Goal: Information Seeking & Learning: Learn about a topic

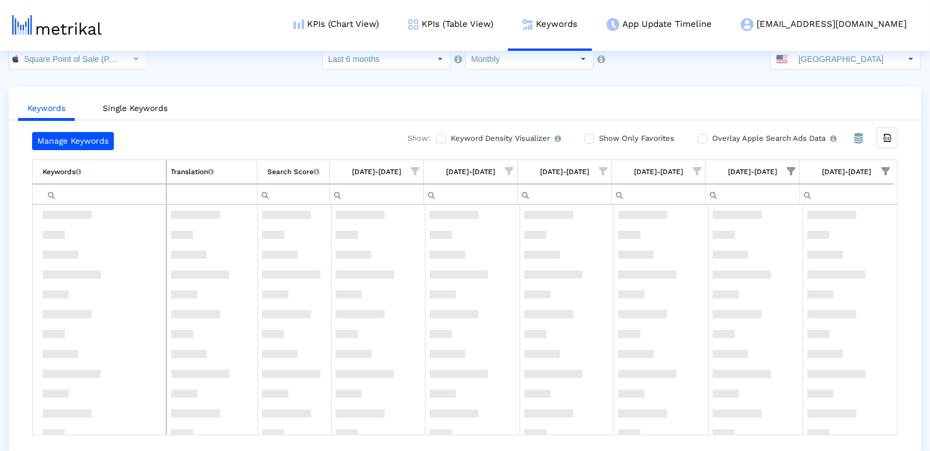
scroll to position [614, 0]
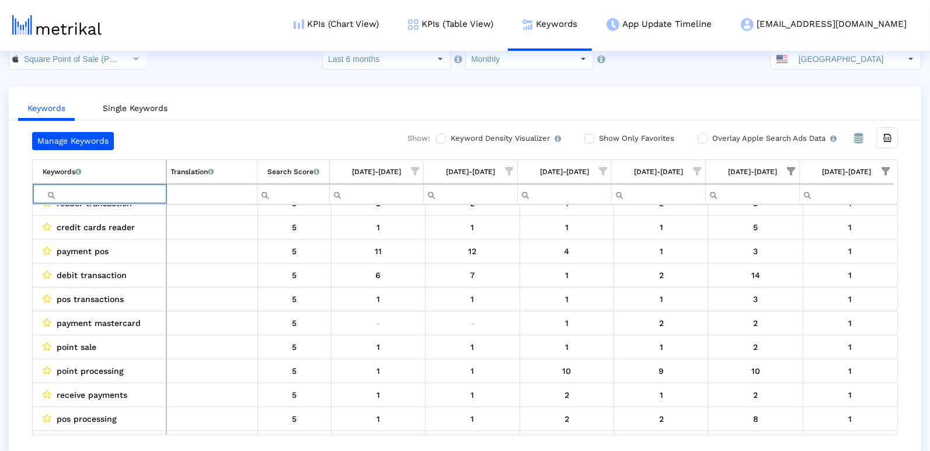
click at [83, 196] on input "Filter cell" at bounding box center [104, 193] width 123 height 19
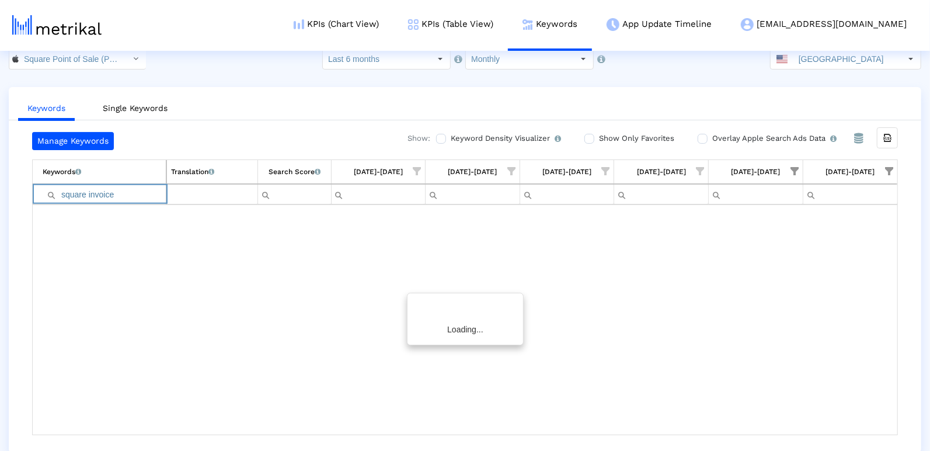
scroll to position [0, 0]
click at [799, 169] on span "Show filter options for column '08/01/25-08/31/25'" at bounding box center [794, 171] width 8 height 8
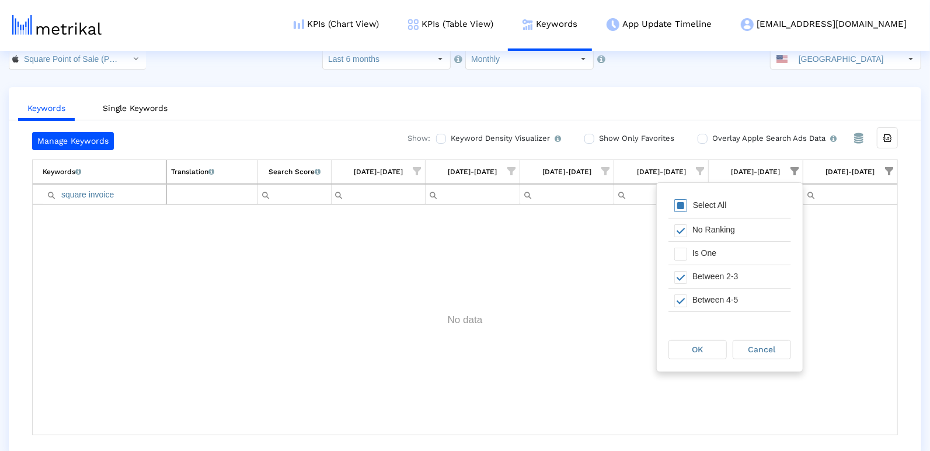
click at [703, 201] on div "Select All" at bounding box center [710, 205] width 46 height 10
click at [692, 351] on div "OK" at bounding box center [697, 349] width 57 height 18
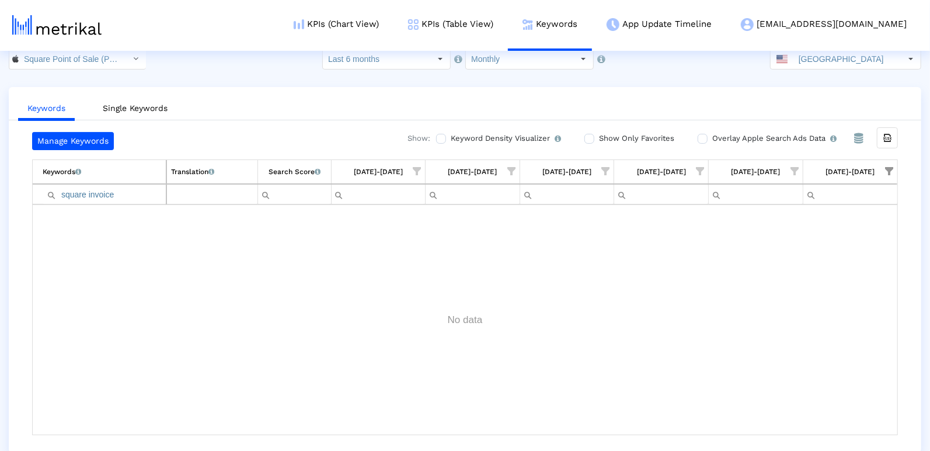
click at [893, 167] on span "Show filter options for column '09/01/25-09/30/25'" at bounding box center [889, 171] width 8 height 8
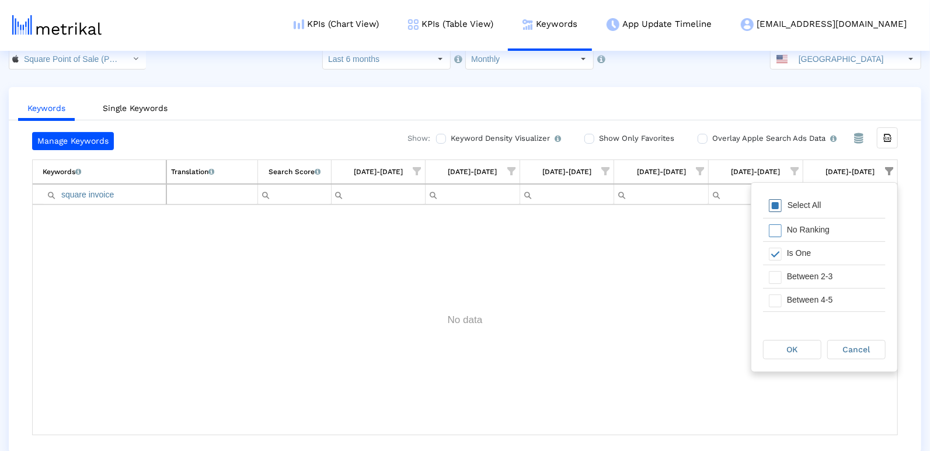
click at [769, 200] on span "Filter options" at bounding box center [775, 205] width 13 height 13
click at [800, 350] on div "OK" at bounding box center [792, 349] width 57 height 18
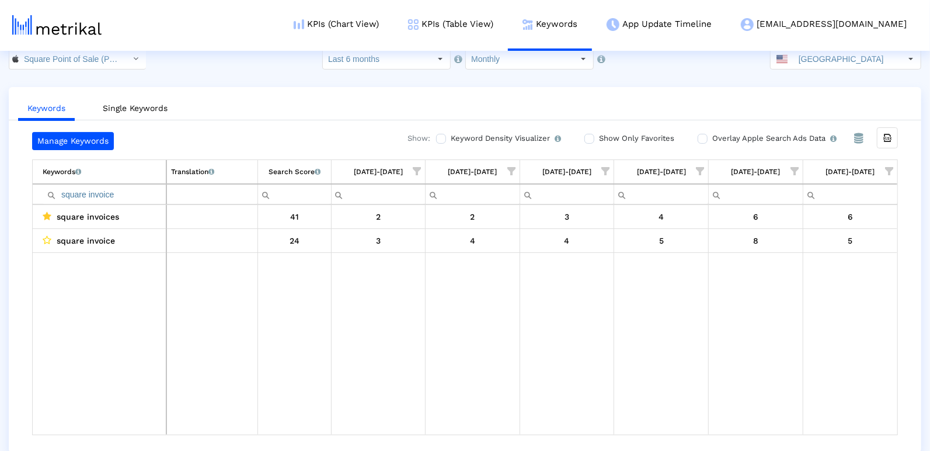
click at [149, 185] on input "square invoice" at bounding box center [104, 193] width 123 height 19
click at [110, 191] on input "square invoice" at bounding box center [104, 193] width 123 height 19
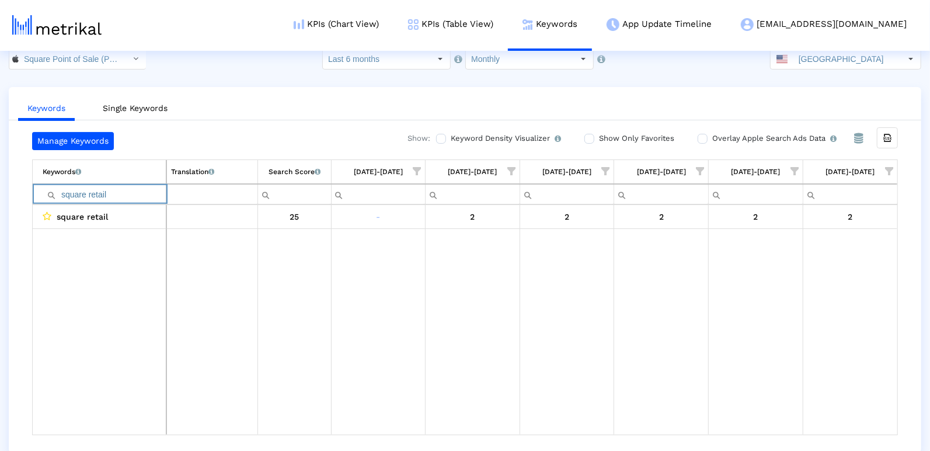
click at [99, 190] on input "square retail" at bounding box center [104, 193] width 123 height 19
click at [109, 191] on input "square restaurant" at bounding box center [104, 193] width 123 height 19
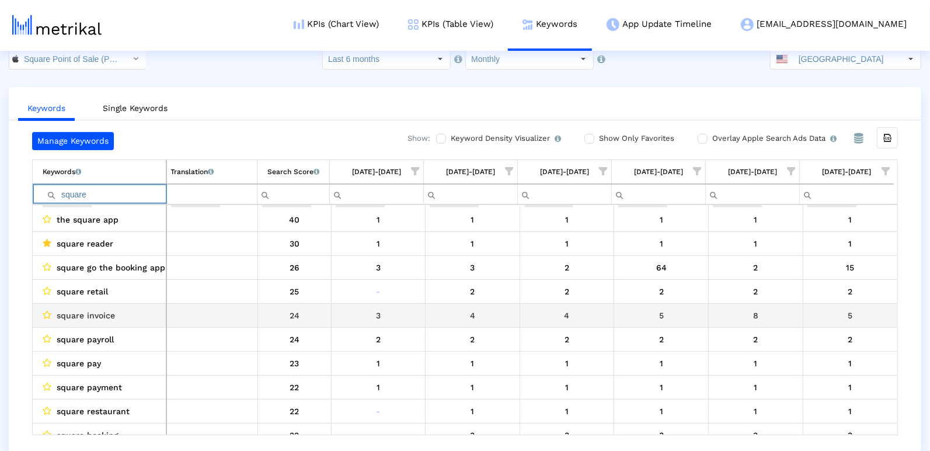
scroll to position [246, 0]
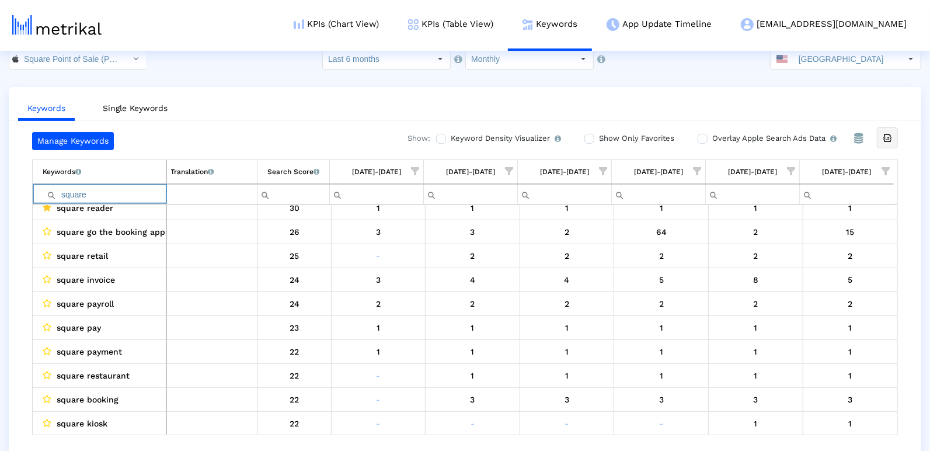
type input "square"
click at [890, 140] on icon "Export all data" at bounding box center [887, 138] width 11 height 11
click at [83, 54] on input "Square Point of Sale (POS) < 335393788 >" at bounding box center [71, 59] width 105 height 20
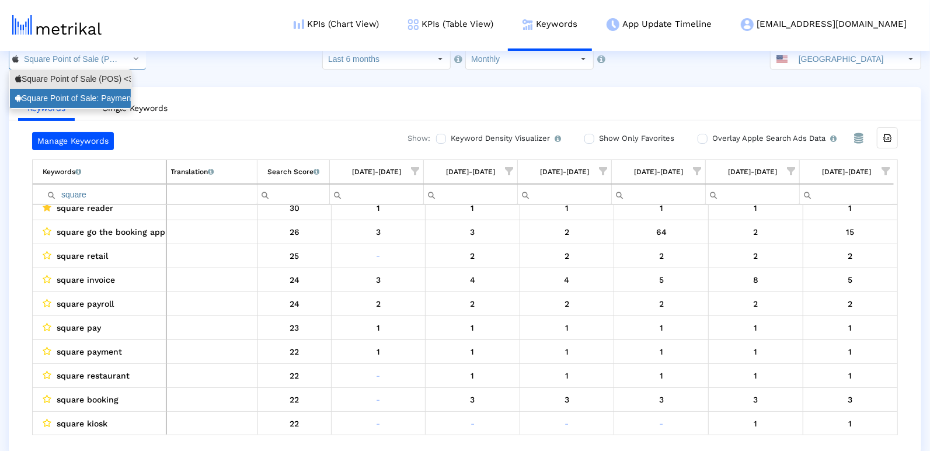
click at [92, 99] on div "Square Point of Sale: Payment <com.squareup>" at bounding box center [70, 98] width 110 height 11
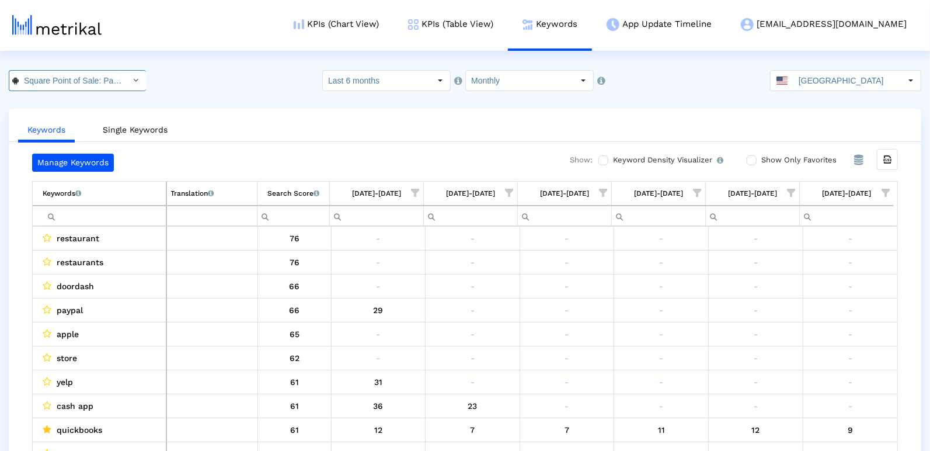
scroll to position [0, 95]
click at [142, 213] on input "Filter cell" at bounding box center [104, 215] width 123 height 19
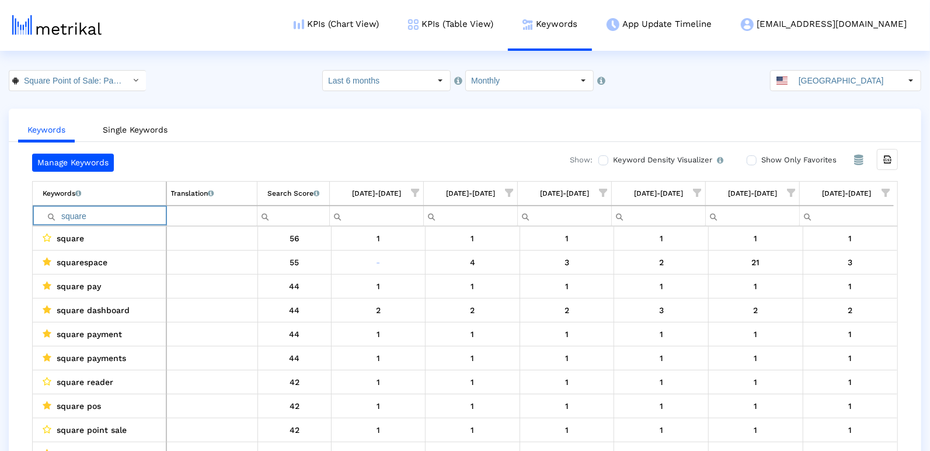
click at [887, 191] on span "Show filter options for column '09/01/25-09/30/25'" at bounding box center [886, 193] width 8 height 8
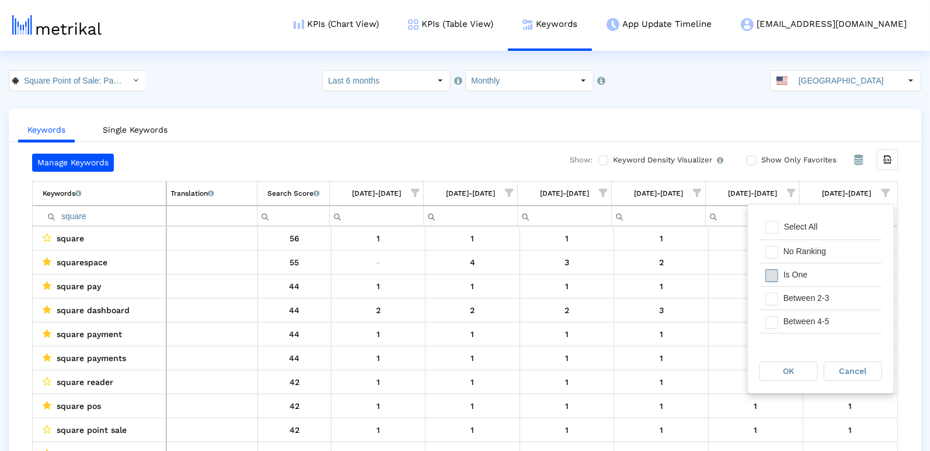
click at [774, 277] on span "Filter options" at bounding box center [771, 275] width 13 height 13
click at [774, 295] on span "Filter options" at bounding box center [771, 298] width 13 height 13
click at [774, 329] on div "Filter options" at bounding box center [769, 321] width 18 height 23
click at [773, 330] on span "Filter options" at bounding box center [771, 333] width 13 height 13
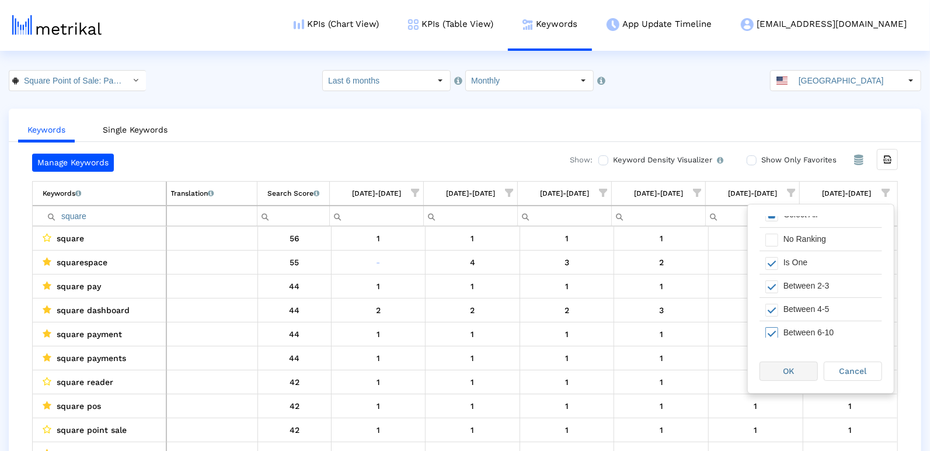
click at [773, 369] on div "OK" at bounding box center [788, 371] width 57 height 18
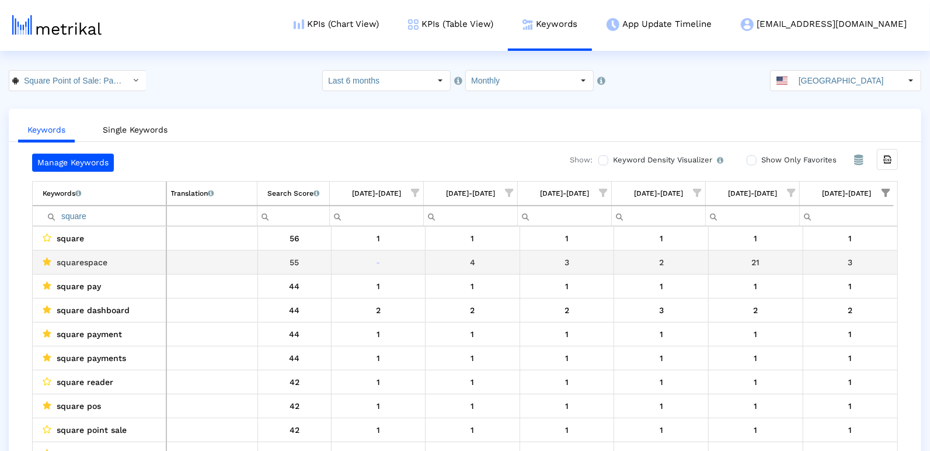
scroll to position [22, 0]
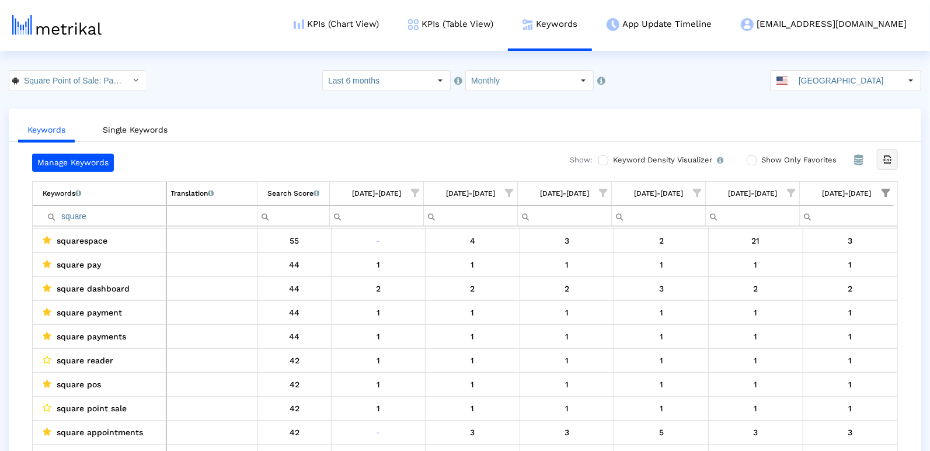
click at [891, 154] on icon "Export all data" at bounding box center [887, 159] width 11 height 11
click at [138, 215] on input "square" at bounding box center [104, 215] width 123 height 19
type input "s"
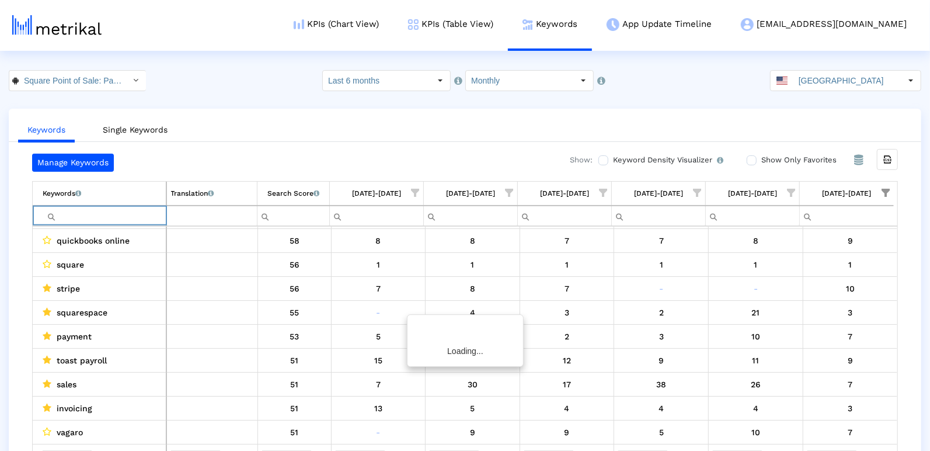
scroll to position [0, 0]
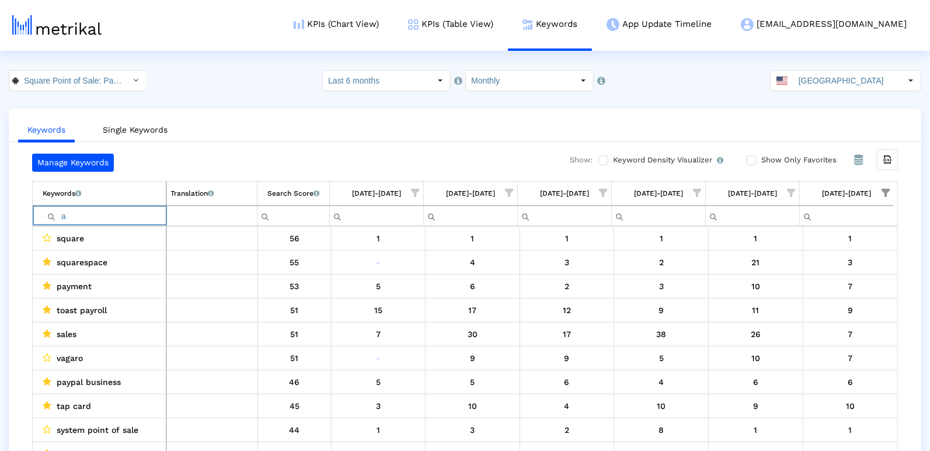
type input "a"
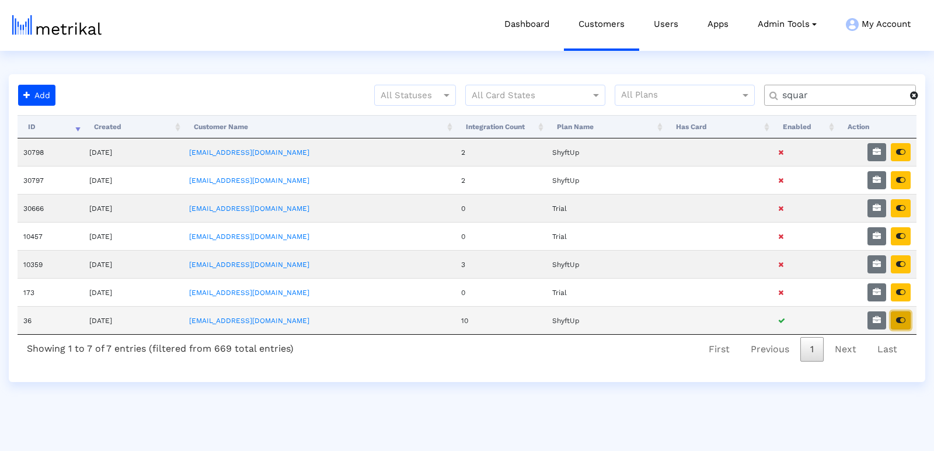
click at [902, 316] on icon "button" at bounding box center [900, 320] width 9 height 8
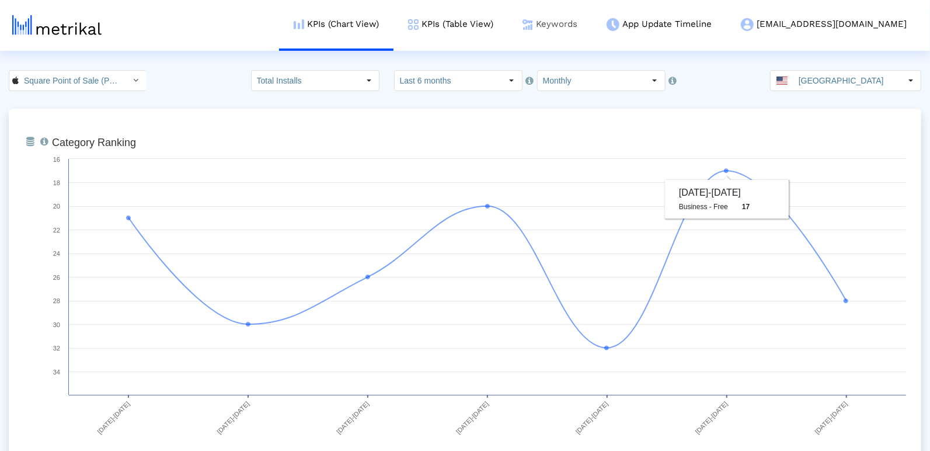
click at [592, 17] on link "Keywords" at bounding box center [550, 24] width 84 height 48
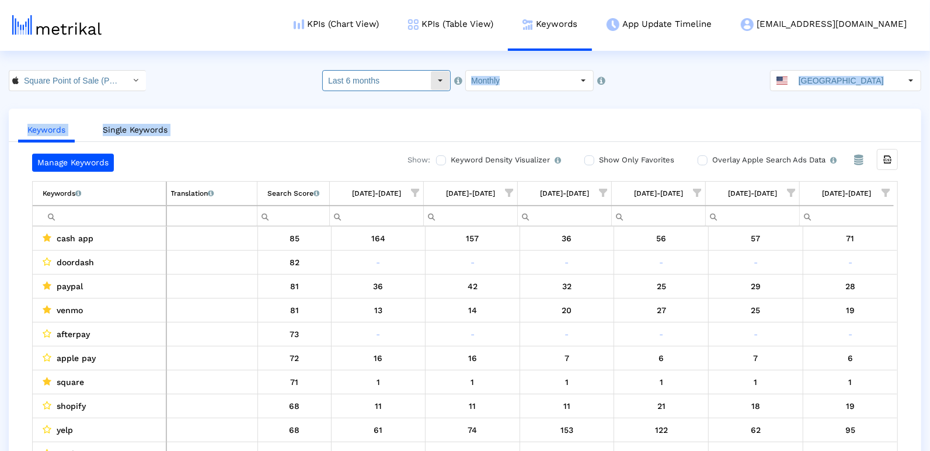
drag, startPoint x: 438, startPoint y: 79, endPoint x: 457, endPoint y: 145, distance: 69.0
click at [457, 145] on crea-index "Square Point of Sale (POS) < 335393788 > Select how far back from today you wou…" at bounding box center [465, 272] width 930 height 404
click at [890, 162] on icon "Export all data" at bounding box center [887, 159] width 11 height 11
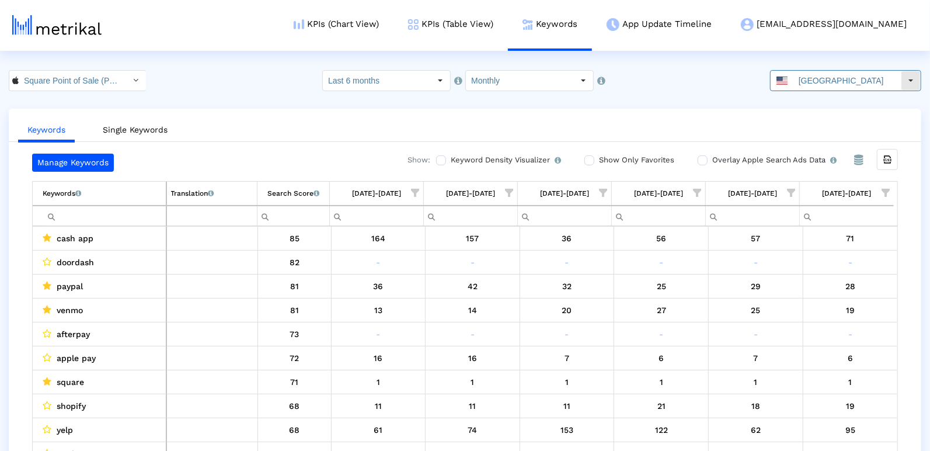
click at [809, 83] on input "United States" at bounding box center [846, 81] width 107 height 20
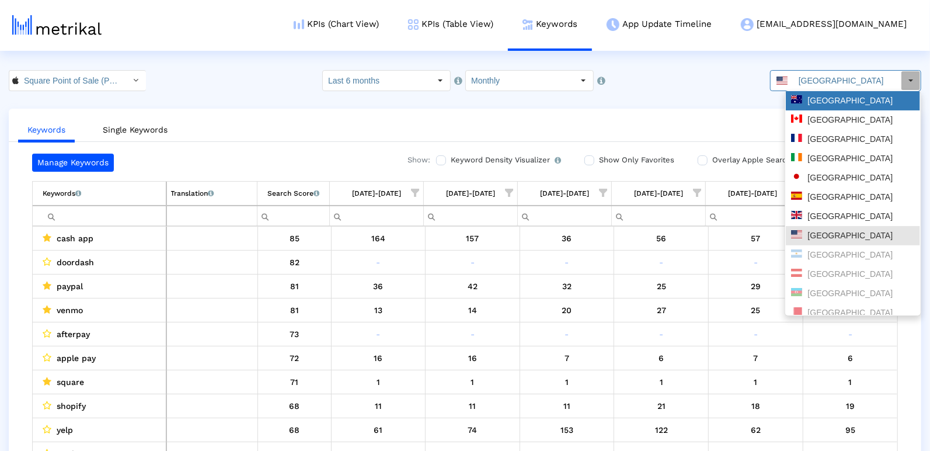
click at [806, 102] on div "Australia" at bounding box center [853, 100] width 124 height 11
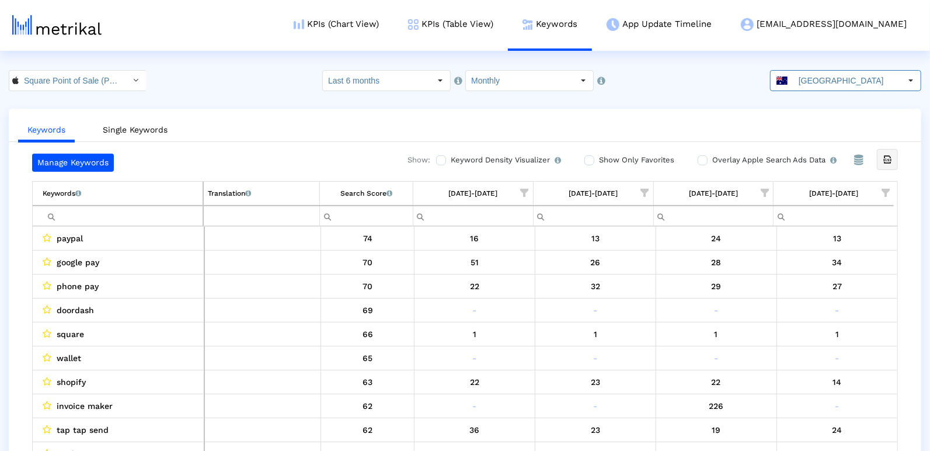
click at [891, 160] on icon "Export all data" at bounding box center [887, 159] width 11 height 11
